Goal: Leave review/rating: Share an evaluation or opinion about a product, service, or content

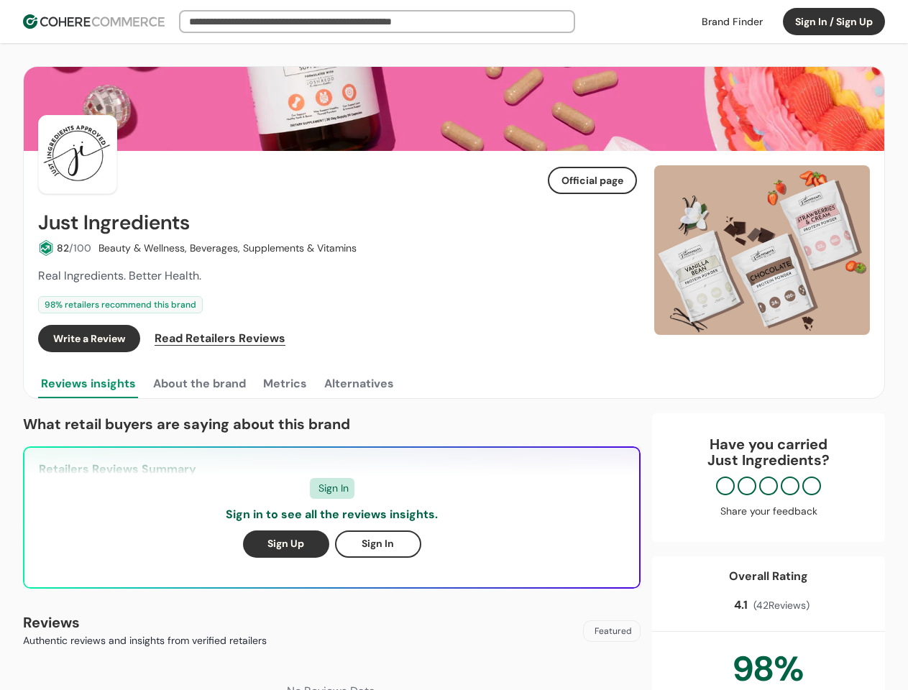
click at [453, 345] on div "Write a Review Read Retailers Reviews" at bounding box center [337, 338] width 599 height 27
click at [834, 22] on button "Sign In / Sign Up" at bounding box center [834, 21] width 102 height 27
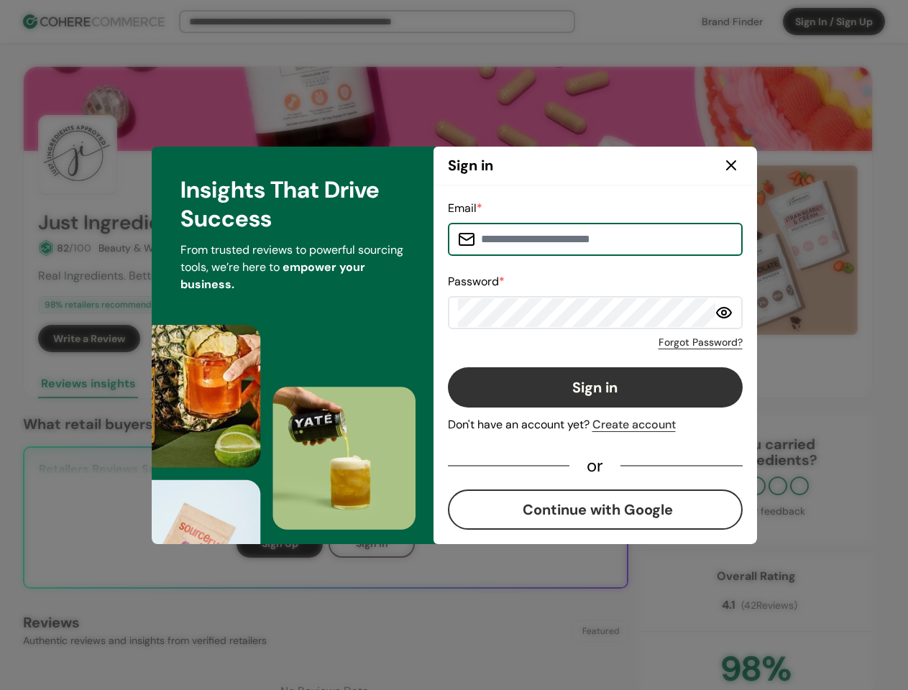
click at [592, 338] on div "Forgot Password?" at bounding box center [595, 339] width 295 height 21
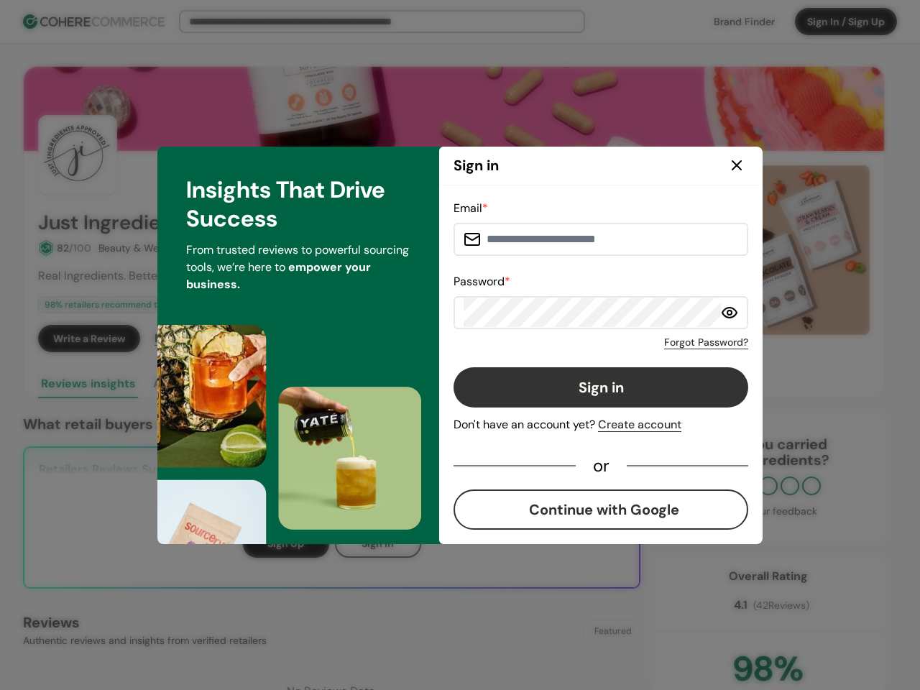
click at [624, 338] on div "Forgot Password?" at bounding box center [600, 339] width 295 height 21
click at [198, 384] on div "Insights That Drive Success From trusted reviews to powerful sourcing tools, we…" at bounding box center [298, 345] width 282 height 397
click at [284, 384] on div "Insights That Drive Success From trusted reviews to powerful sourcing tools, we…" at bounding box center [298, 345] width 282 height 397
click at [358, 384] on div "Insights That Drive Success From trusted reviews to powerful sourcing tools, we…" at bounding box center [298, 345] width 282 height 397
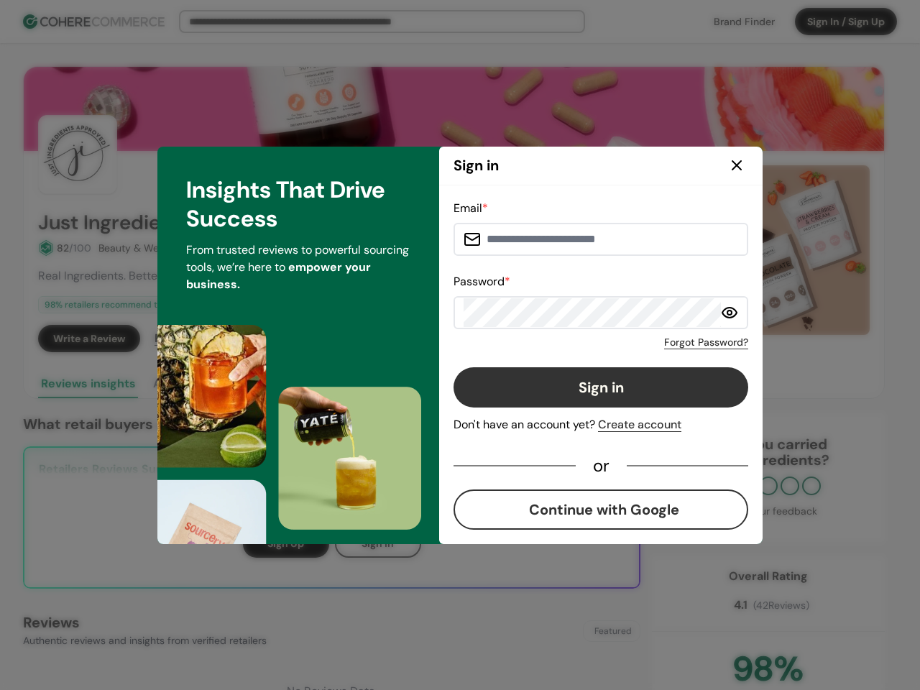
click at [762, 250] on div "Email * Password * Forgot Password? Sign in Don't have an account yet? Create a…" at bounding box center [600, 364] width 323 height 359
